Goal: Navigation & Orientation: Understand site structure

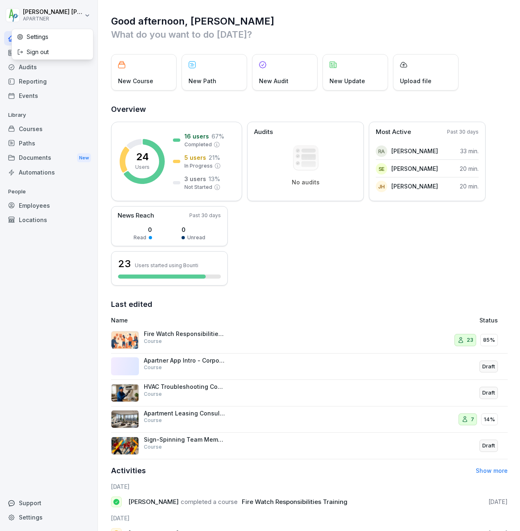
click at [89, 14] on html "[PERSON_NAME] APARTNER Home News Audits Reporting Events Library Courses Paths …" at bounding box center [260, 265] width 520 height 531
click at [62, 83] on html "[PERSON_NAME] APARTNER Home News Audits Reporting Events Library Courses Paths …" at bounding box center [260, 265] width 520 height 531
click at [31, 517] on div "Settings" at bounding box center [48, 517] width 89 height 14
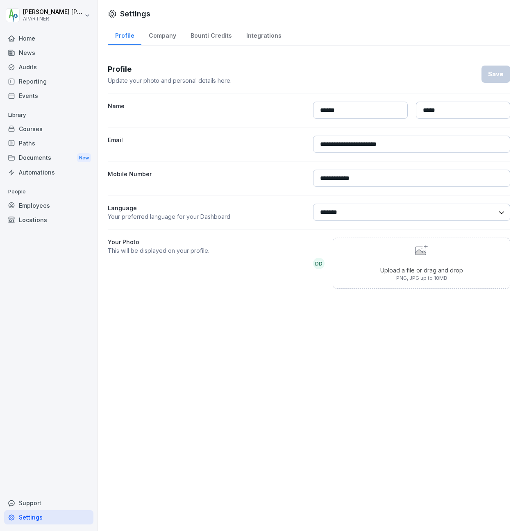
click at [157, 37] on div "Company" at bounding box center [162, 34] width 42 height 21
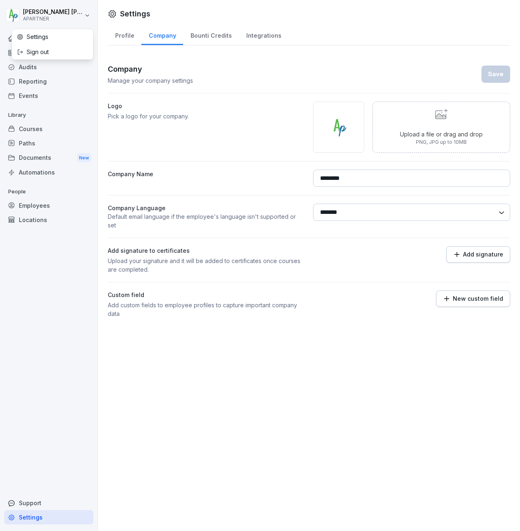
click at [86, 15] on html "[PERSON_NAME] APARTNER Home News Audits Reporting Events Library Courses Paths …" at bounding box center [260, 265] width 520 height 531
click at [40, 36] on div "Settings" at bounding box center [52, 36] width 81 height 15
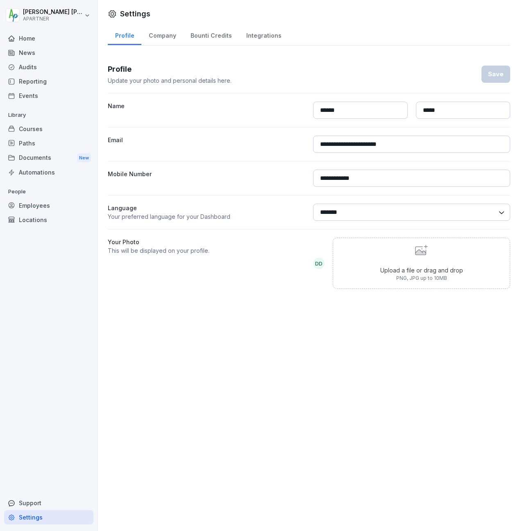
click at [32, 84] on div "Reporting" at bounding box center [48, 81] width 89 height 14
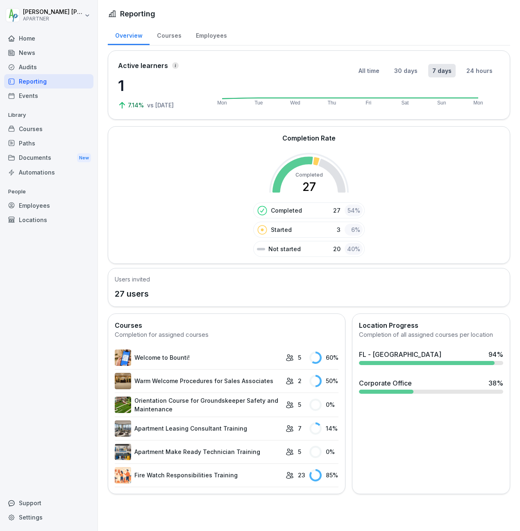
click at [85, 16] on html "[PERSON_NAME] APARTNER Home News Audits Reporting Events Library Courses Paths …" at bounding box center [260, 265] width 520 height 531
click at [34, 203] on html "[PERSON_NAME] APARTNER Home News Audits Reporting Events Library Courses Paths …" at bounding box center [260, 265] width 520 height 531
click at [26, 68] on div "Audits" at bounding box center [48, 67] width 89 height 14
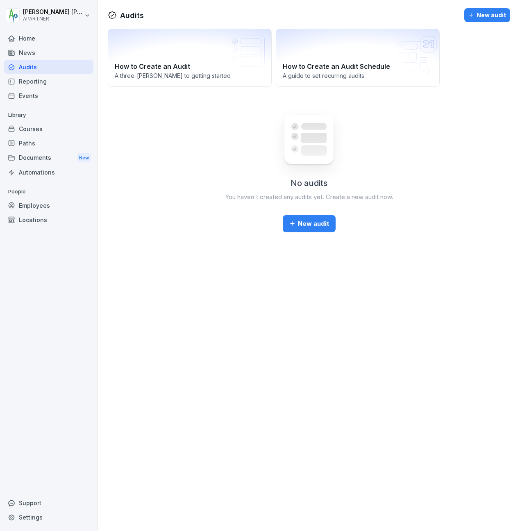
click at [27, 53] on div "News" at bounding box center [48, 53] width 89 height 14
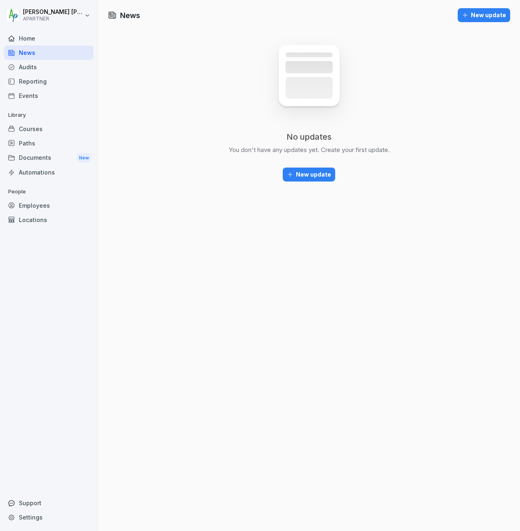
click at [87, 15] on html "[PERSON_NAME] APARTNER Home News Audits Reporting Events Library Courses Paths …" at bounding box center [260, 265] width 520 height 531
click at [46, 70] on html "[PERSON_NAME] APARTNER Home News Audits Reporting Events Library Courses Paths …" at bounding box center [260, 265] width 520 height 531
click at [28, 39] on div "Home" at bounding box center [48, 38] width 89 height 14
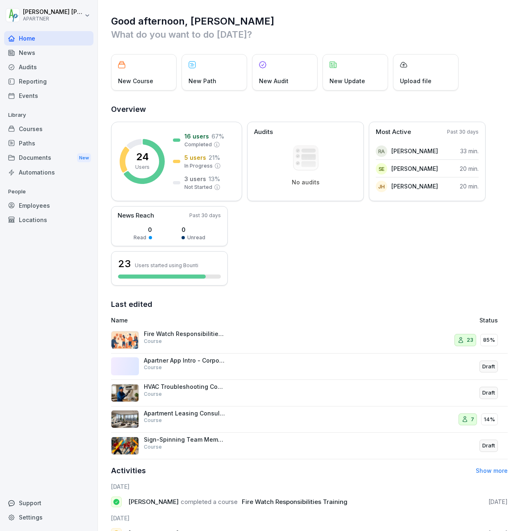
click at [28, 53] on div "News" at bounding box center [48, 53] width 89 height 14
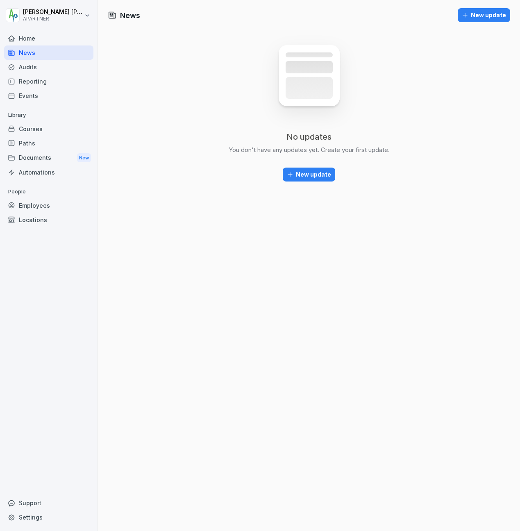
click at [28, 68] on div "Audits" at bounding box center [48, 67] width 89 height 14
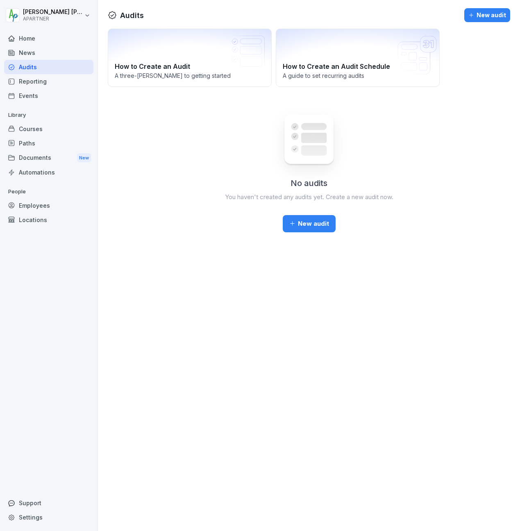
click at [28, 83] on div "Reporting" at bounding box center [48, 81] width 89 height 14
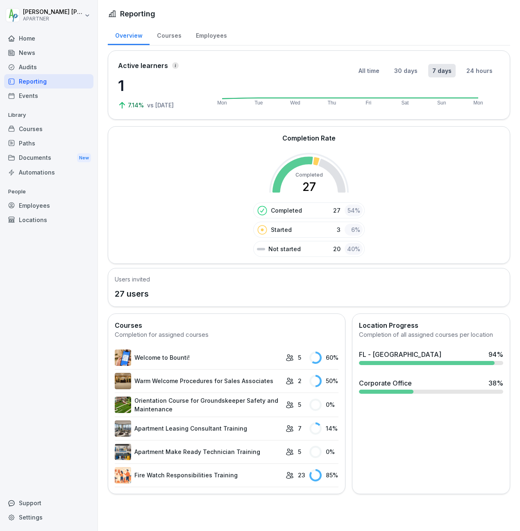
click at [30, 158] on div "Documents New" at bounding box center [48, 157] width 89 height 15
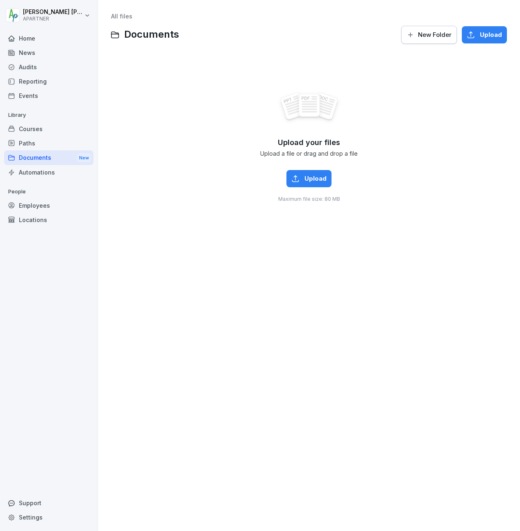
click at [22, 501] on div "Support" at bounding box center [48, 503] width 89 height 14
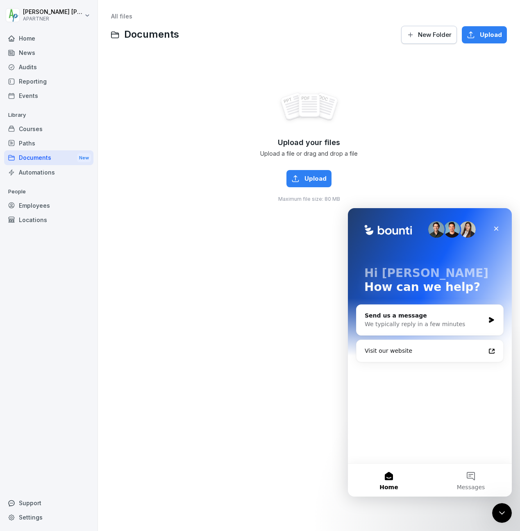
click at [25, 37] on div "Home" at bounding box center [48, 38] width 89 height 14
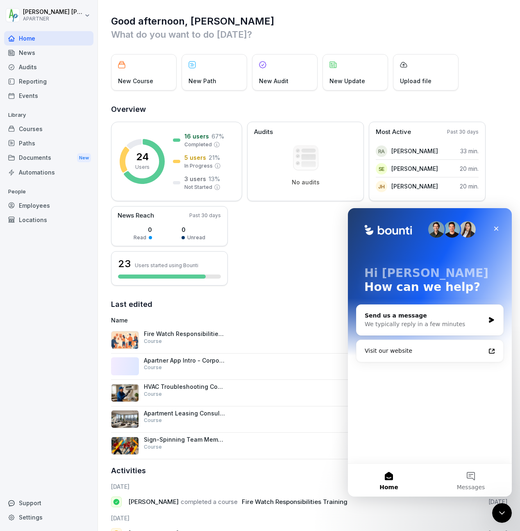
click at [377, 26] on h1 "Good afternoon, [PERSON_NAME]" at bounding box center [309, 21] width 397 height 13
click at [494, 227] on icon "Close" at bounding box center [496, 228] width 7 height 7
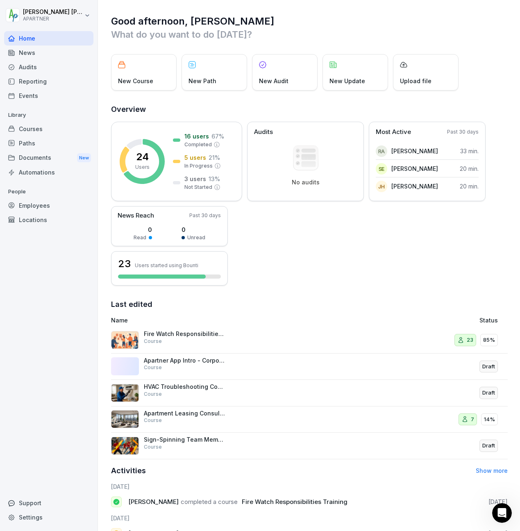
click at [27, 53] on div "News" at bounding box center [48, 53] width 89 height 14
